Goal: Transaction & Acquisition: Purchase product/service

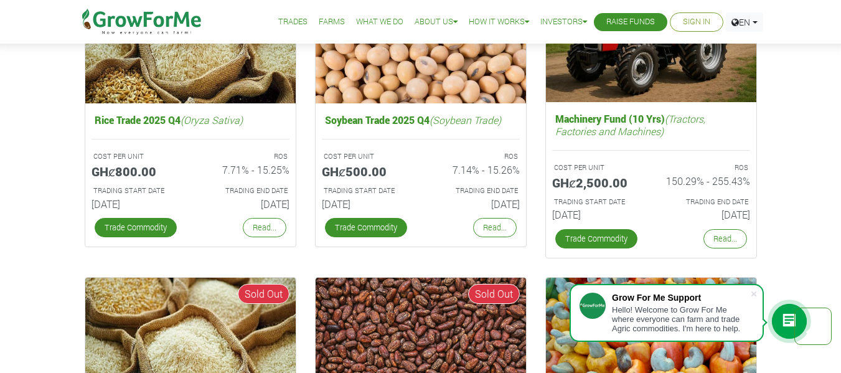
scroll to position [2050, 0]
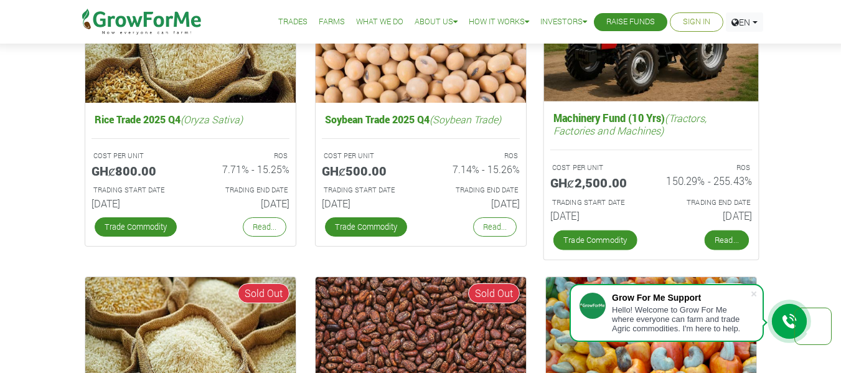
click at [734, 232] on link "Read..." at bounding box center [726, 240] width 44 height 20
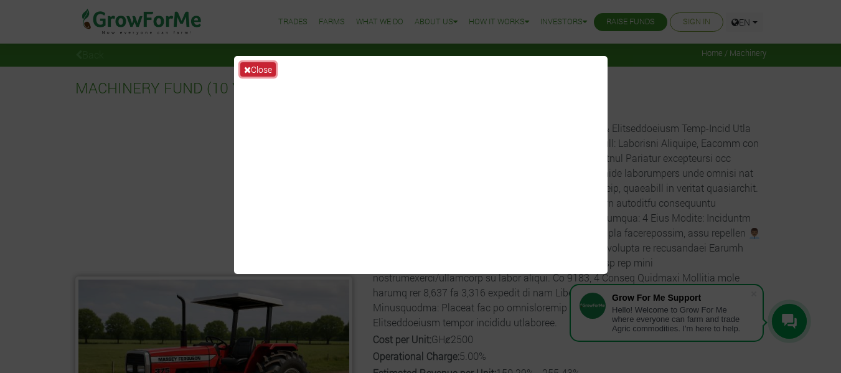
click at [248, 68] on icon at bounding box center [247, 69] width 7 height 9
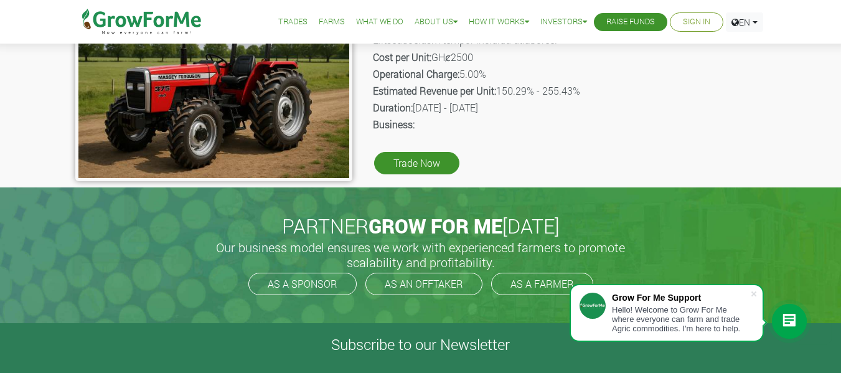
scroll to position [275, 0]
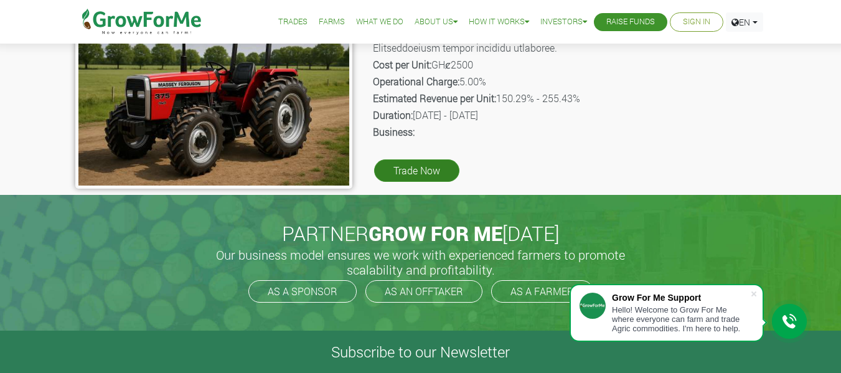
click at [417, 164] on link "Trade Now" at bounding box center [416, 170] width 85 height 22
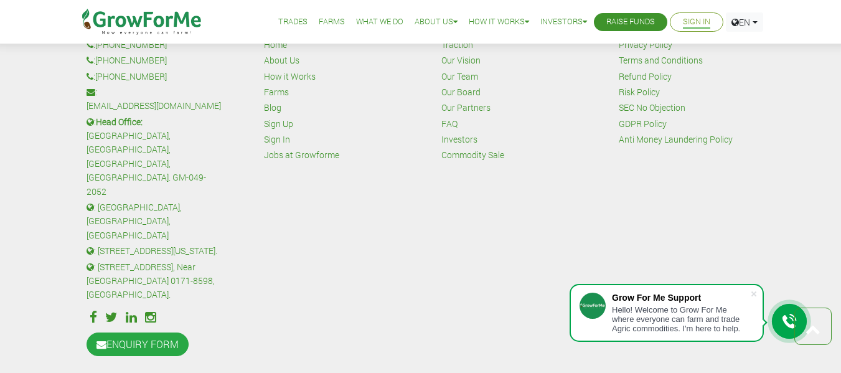
scroll to position [617, 0]
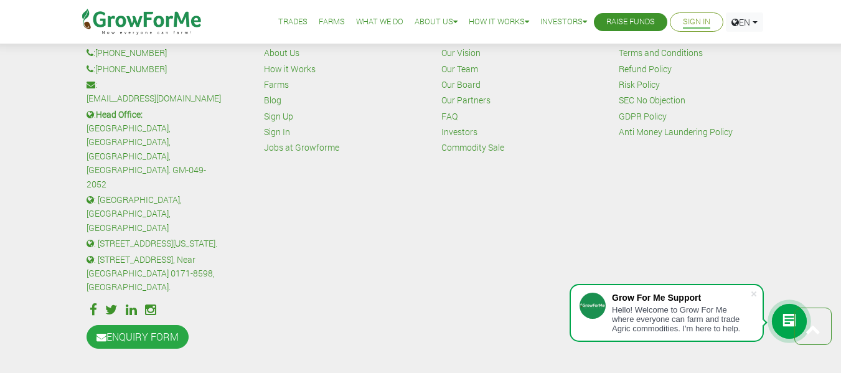
click at [133, 303] on icon at bounding box center [131, 309] width 11 height 13
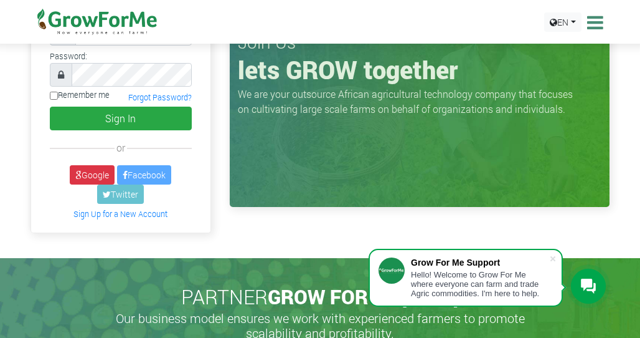
scroll to position [0, 0]
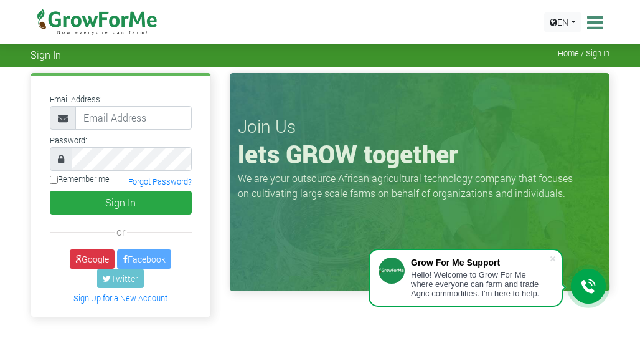
click at [81, 25] on img at bounding box center [98, 22] width 128 height 44
